Goal: Task Accomplishment & Management: Manage account settings

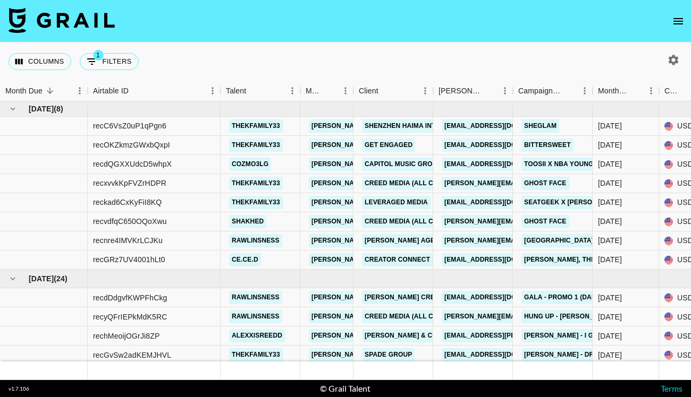
click at [674, 17] on icon "open drawer" at bounding box center [678, 21] width 13 height 13
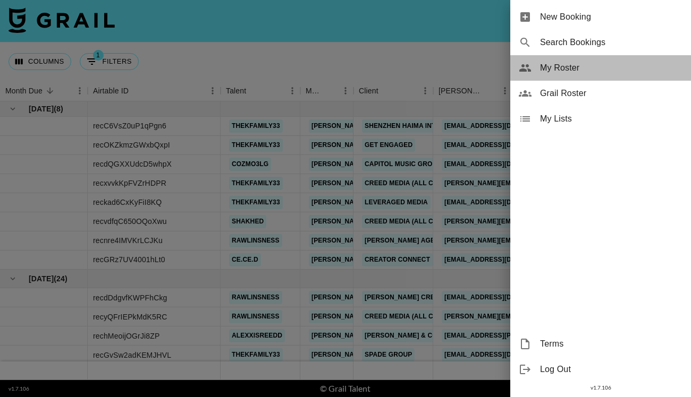
click at [583, 64] on span "My Roster" at bounding box center [611, 68] width 142 height 13
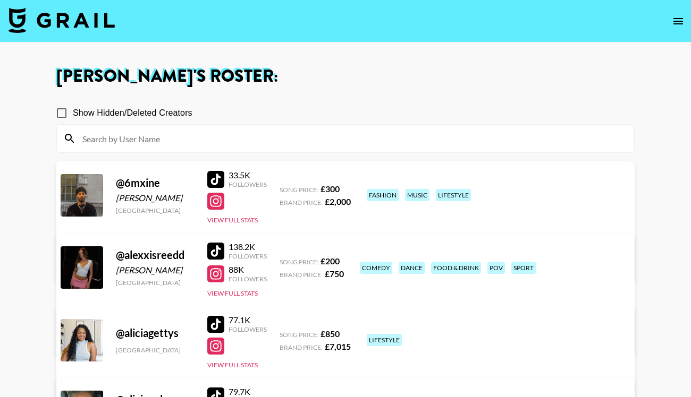
click at [365, 138] on input at bounding box center [352, 138] width 552 height 17
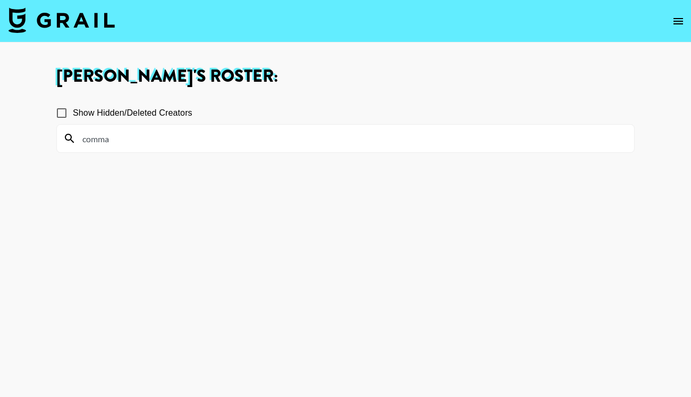
drag, startPoint x: 340, startPoint y: 150, endPoint x: 556, endPoint y: 214, distance: 225.3
click at [556, 214] on section "Show Hidden/Deleted Creators comma" at bounding box center [345, 250] width 578 height 312
click at [250, 128] on div "comma" at bounding box center [345, 139] width 577 height 28
click at [229, 145] on input "comma" at bounding box center [352, 138] width 552 height 17
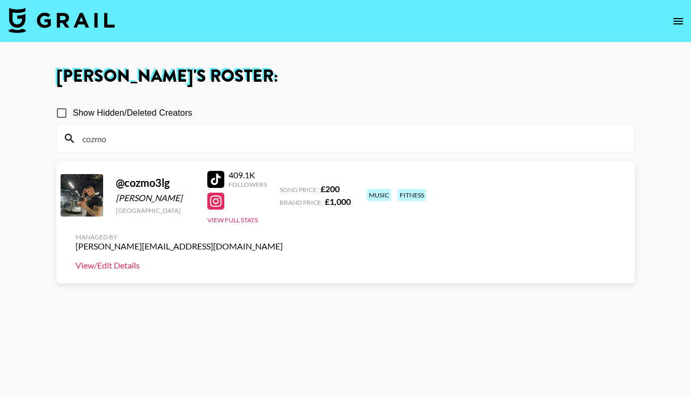
type input "cozmo"
click at [283, 260] on link "View/Edit Details" at bounding box center [178, 265] width 207 height 11
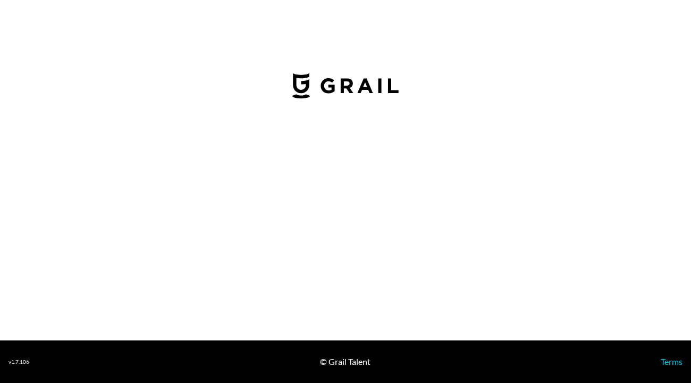
select select "GBP"
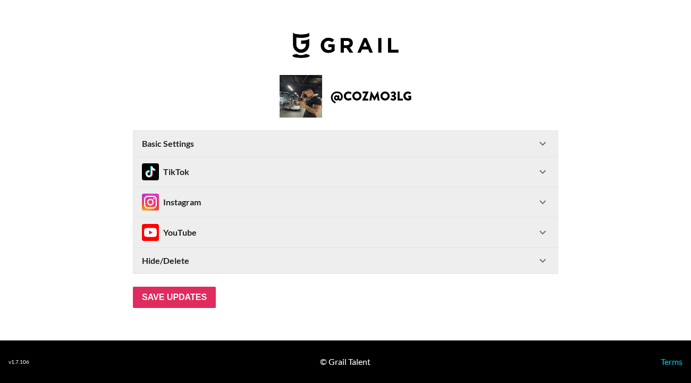
click at [541, 165] on icon at bounding box center [542, 171] width 13 height 13
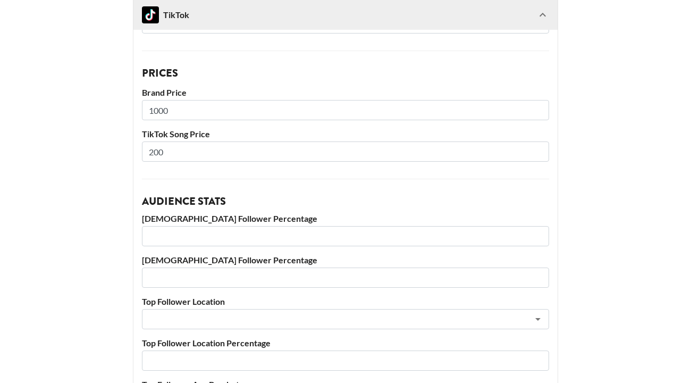
scroll to position [189, 0]
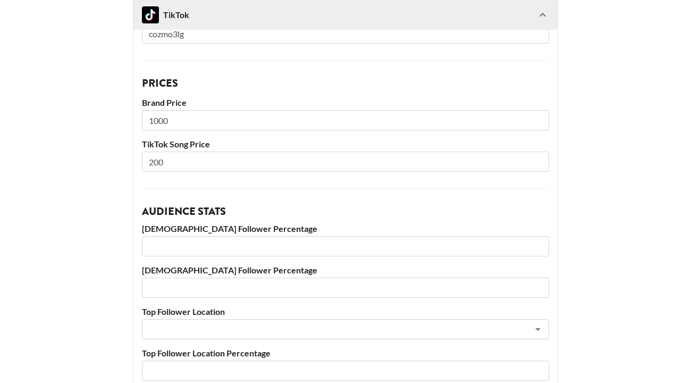
drag, startPoint x: 250, startPoint y: 164, endPoint x: 165, endPoint y: 164, distance: 85.0
click at [165, 164] on input "200" at bounding box center [345, 161] width 407 height 20
type input "2"
type input "300"
click at [38, 187] on main "@ cozmo3lg Basic Settings Airtable ID: recp0D5NoWJPJACMp Manager(s) archie@grai…" at bounding box center [346, 236] width 674 height 731
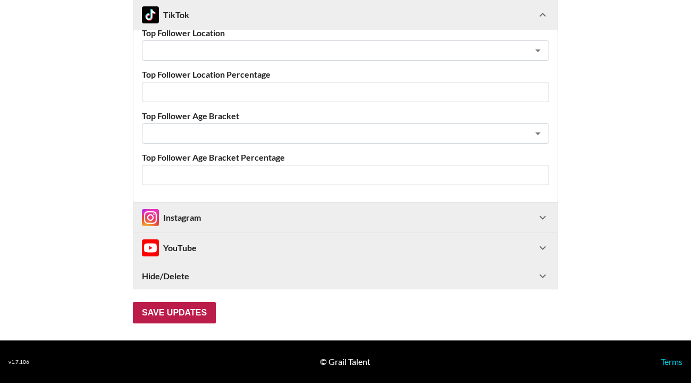
scroll to position [467, 0]
click at [161, 310] on input "Save Updates" at bounding box center [174, 312] width 83 height 21
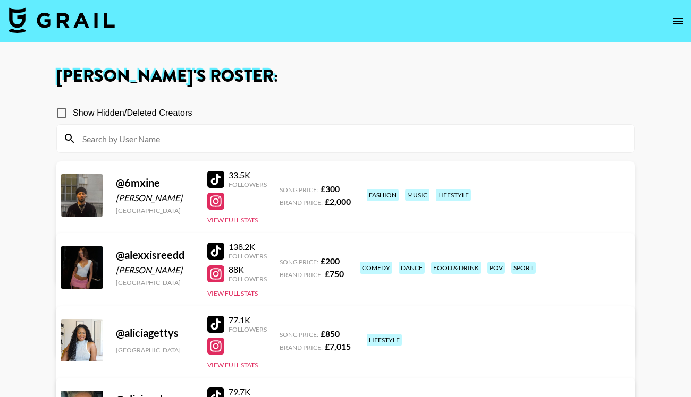
click at [286, 135] on input at bounding box center [352, 138] width 552 height 17
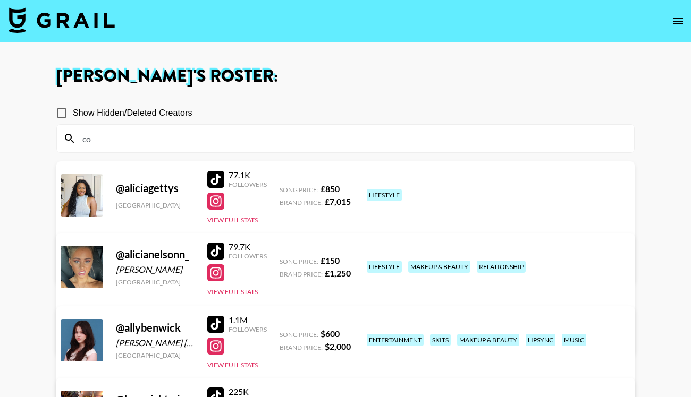
type input "coz"
